Goal: Task Accomplishment & Management: Use online tool/utility

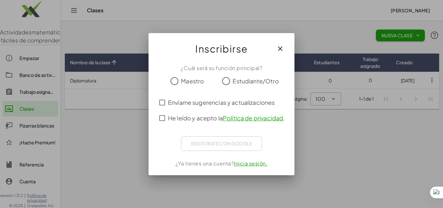
click at [280, 50] on icon "button" at bounding box center [280, 49] width 8 height 8
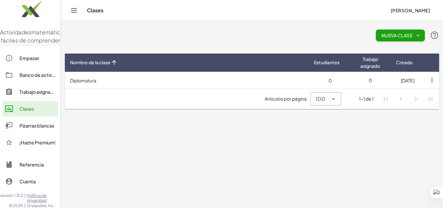
click at [42, 95] on font "Trabajo asignado" at bounding box center [37, 92] width 37 height 6
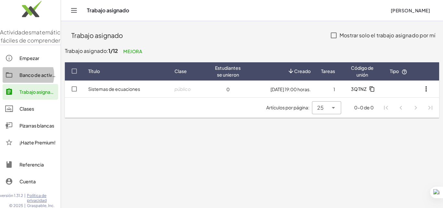
click at [31, 78] on font "Banco de actividades" at bounding box center [43, 75] width 48 height 6
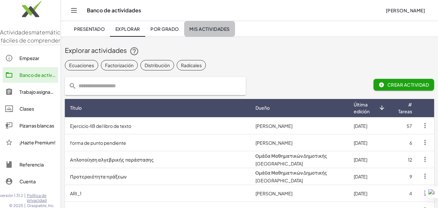
click at [213, 30] on font "Mis actividades" at bounding box center [209, 29] width 40 height 6
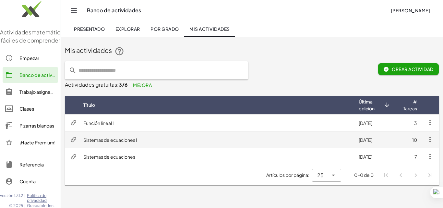
click at [131, 140] on font "Sistemas de ecuaciones I" at bounding box center [110, 140] width 54 height 6
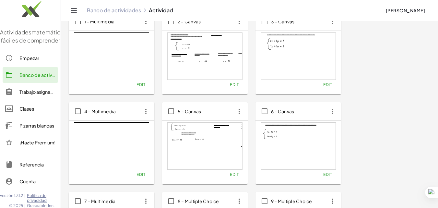
scroll to position [12, 0]
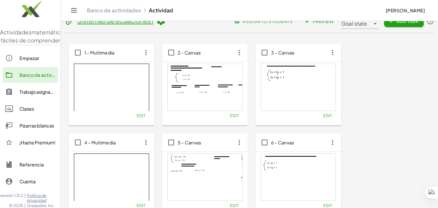
click at [189, 93] on div at bounding box center [205, 87] width 75 height 47
click at [189, 94] on div at bounding box center [205, 87] width 75 height 47
click at [210, 87] on div at bounding box center [205, 87] width 75 height 47
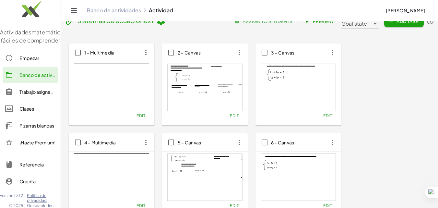
click at [210, 87] on div at bounding box center [205, 87] width 75 height 47
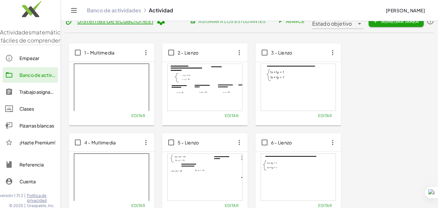
click at [190, 76] on div at bounding box center [205, 87] width 75 height 47
click at [233, 115] on font "Editar" at bounding box center [232, 115] width 14 height 5
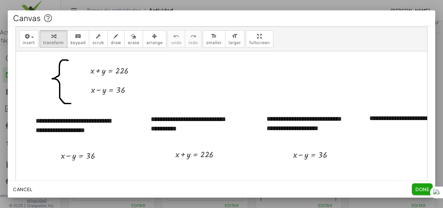
scroll to position [41, 0]
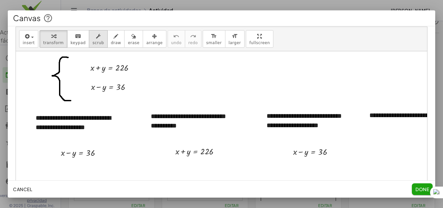
click at [92, 42] on span "scrub" at bounding box center [98, 43] width 12 height 5
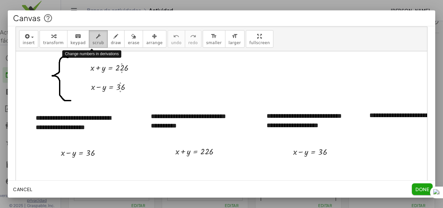
click at [92, 42] on span "scrub" at bounding box center [98, 43] width 12 height 5
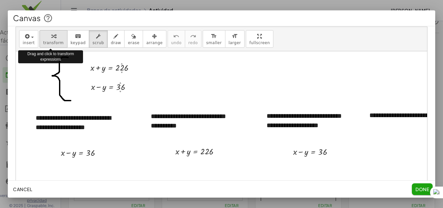
click at [53, 43] on span "transform" at bounding box center [53, 43] width 20 height 5
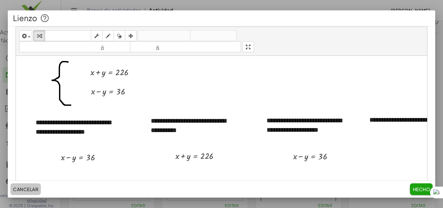
click at [27, 190] on font "Cancelar" at bounding box center [25, 189] width 25 height 6
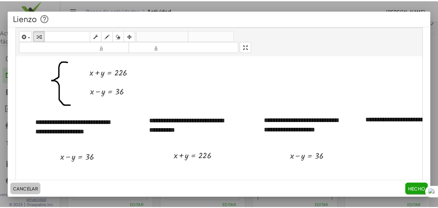
scroll to position [12, 0]
